Goal: Find specific page/section: Find specific page/section

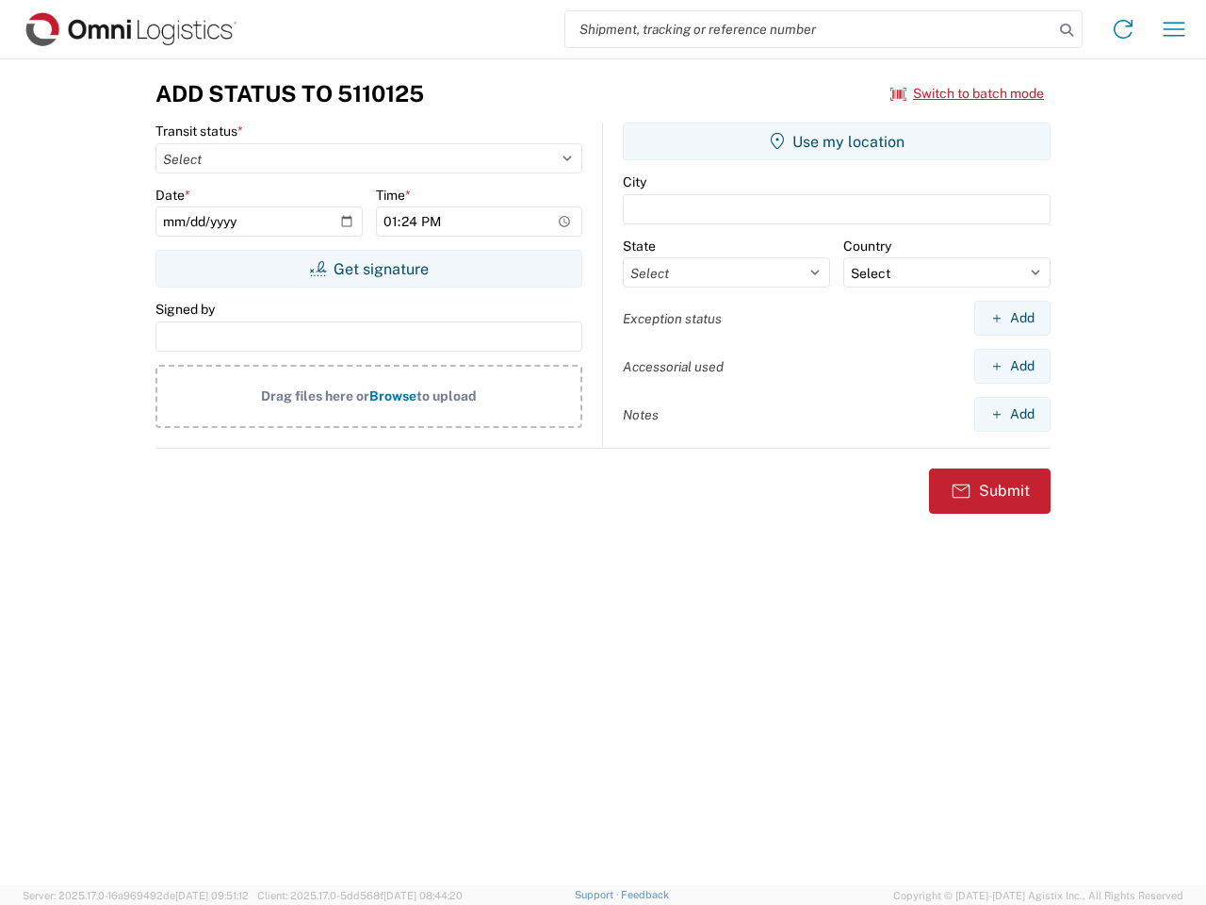
click at [810, 29] on input "search" at bounding box center [810, 29] width 488 height 36
click at [1067, 30] on icon at bounding box center [1067, 30] width 26 height 26
click at [1124, 29] on icon at bounding box center [1123, 29] width 30 height 30
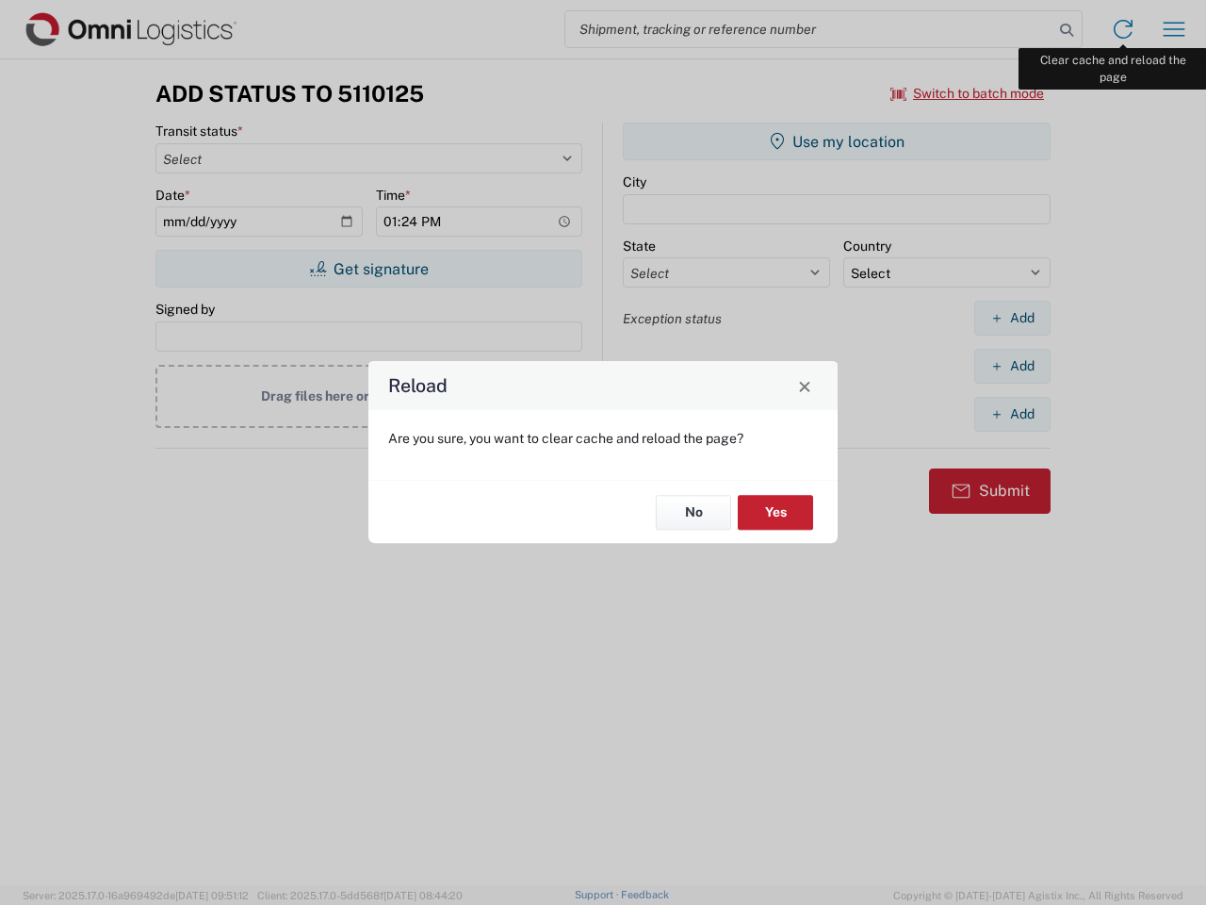
click at [1174, 29] on div "Reload Are you sure, you want to clear cache and reload the page? No Yes" at bounding box center [603, 452] width 1206 height 905
click at [968, 93] on div "Reload Are you sure, you want to clear cache and reload the page? No Yes" at bounding box center [603, 452] width 1206 height 905
click at [369, 269] on div "Reload Are you sure, you want to clear cache and reload the page? No Yes" at bounding box center [603, 452] width 1206 height 905
click at [837, 141] on div "Reload Are you sure, you want to clear cache and reload the page? No Yes" at bounding box center [603, 452] width 1206 height 905
click at [1012, 318] on div "Reload Are you sure, you want to clear cache and reload the page? No Yes" at bounding box center [603, 452] width 1206 height 905
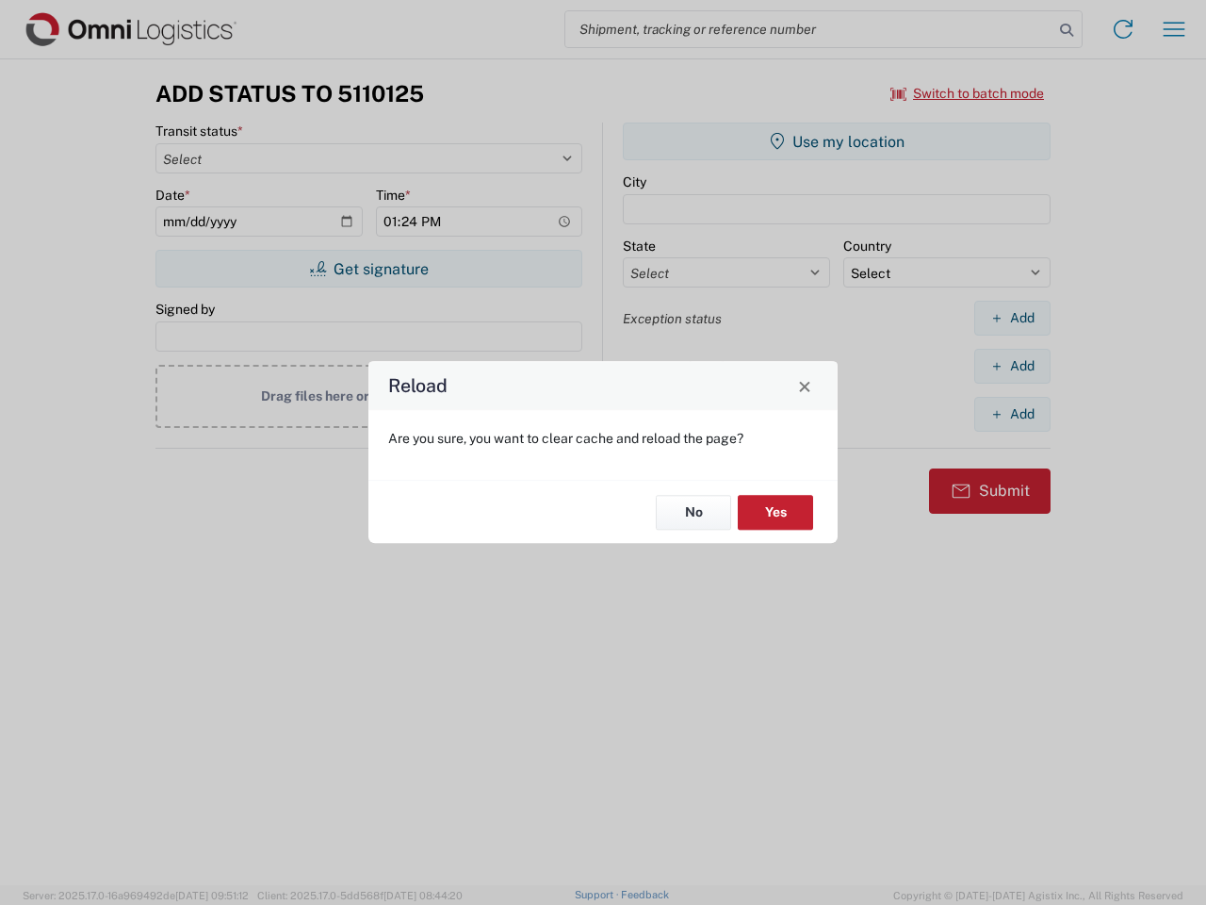
click at [1012, 366] on div "Reload Are you sure, you want to clear cache and reload the page? No Yes" at bounding box center [603, 452] width 1206 height 905
click at [1012, 414] on div "Reload Are you sure, you want to clear cache and reload the page? No Yes" at bounding box center [603, 452] width 1206 height 905
